Goal: Information Seeking & Learning: Learn about a topic

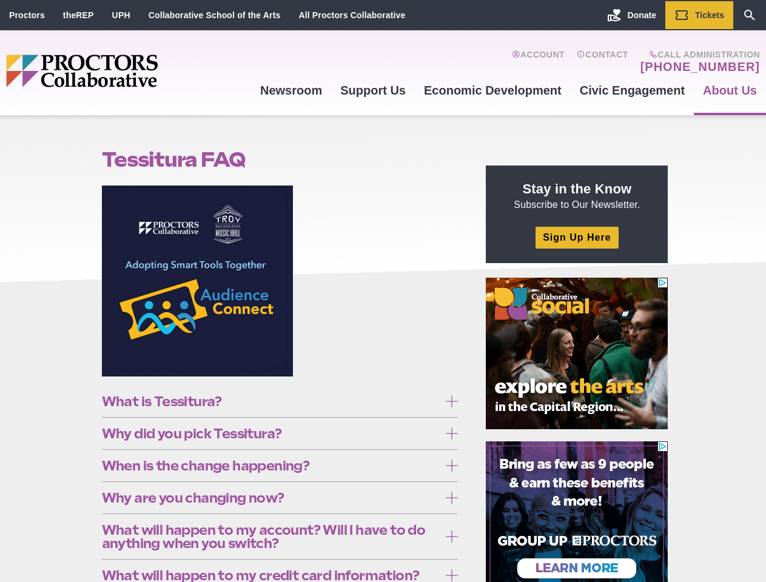
click at [383, 291] on figure at bounding box center [280, 286] width 357 height 200
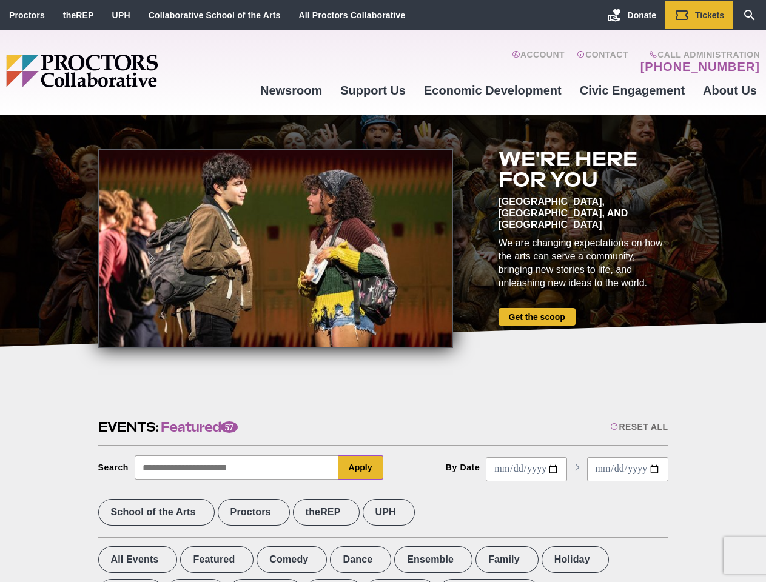
click at [383, 291] on div at bounding box center [275, 249] width 355 height 200
click at [638, 427] on div "Reset All" at bounding box center [639, 427] width 58 height 10
click at [361, 468] on button "Apply" at bounding box center [361, 468] width 45 height 24
